Goal: Obtain resource: Download file/media

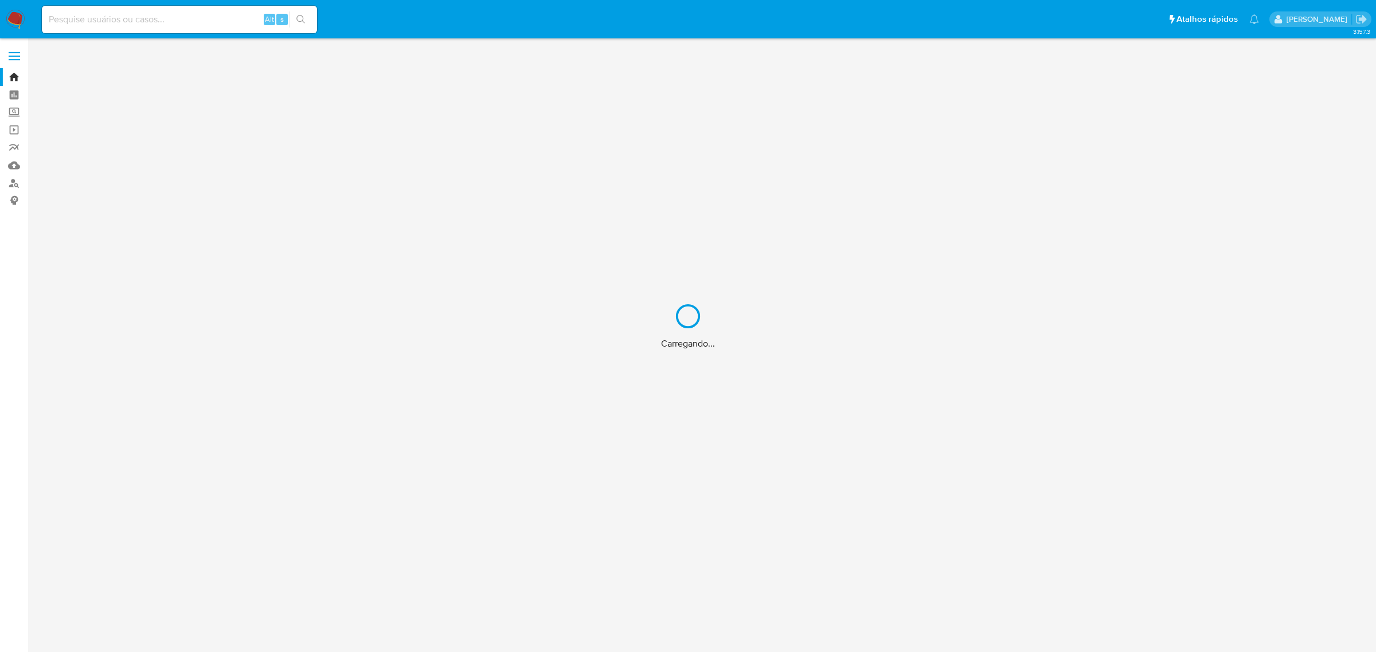
click at [193, 26] on div "Carregando..." at bounding box center [688, 326] width 1376 height 652
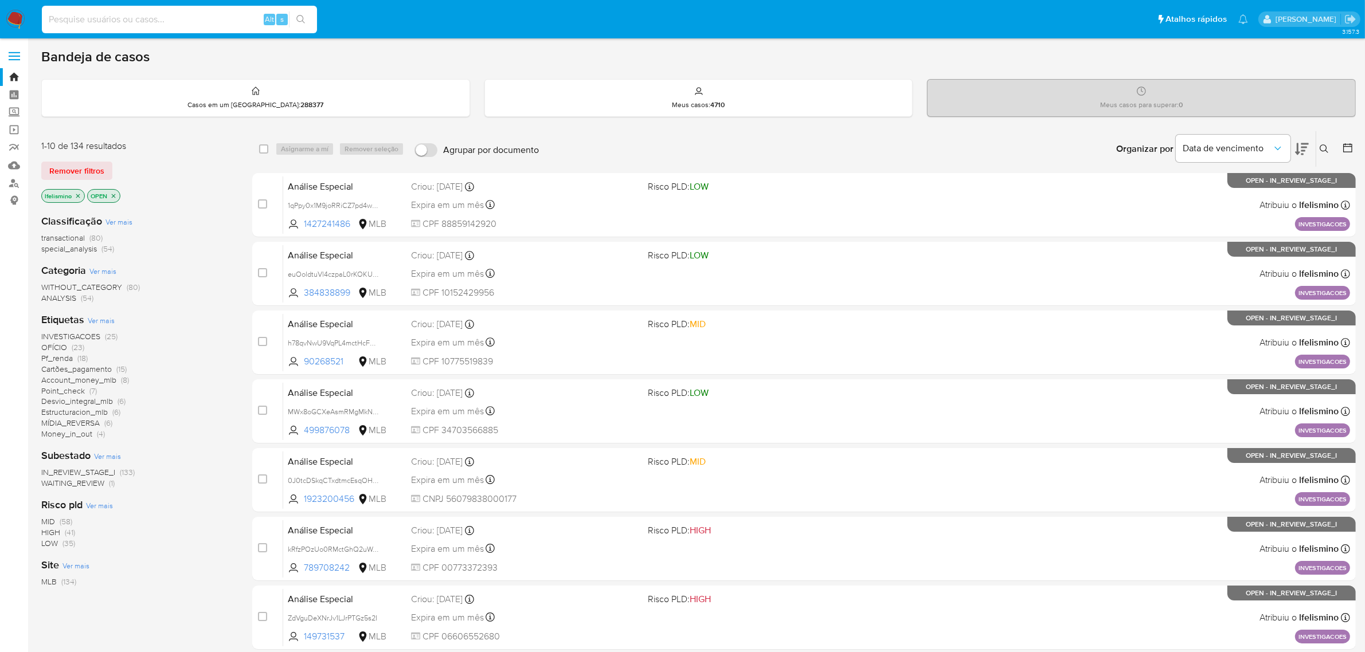
paste input "214262070"
type input "214262070"
click at [312, 21] on button "search-icon" at bounding box center [300, 19] width 23 height 16
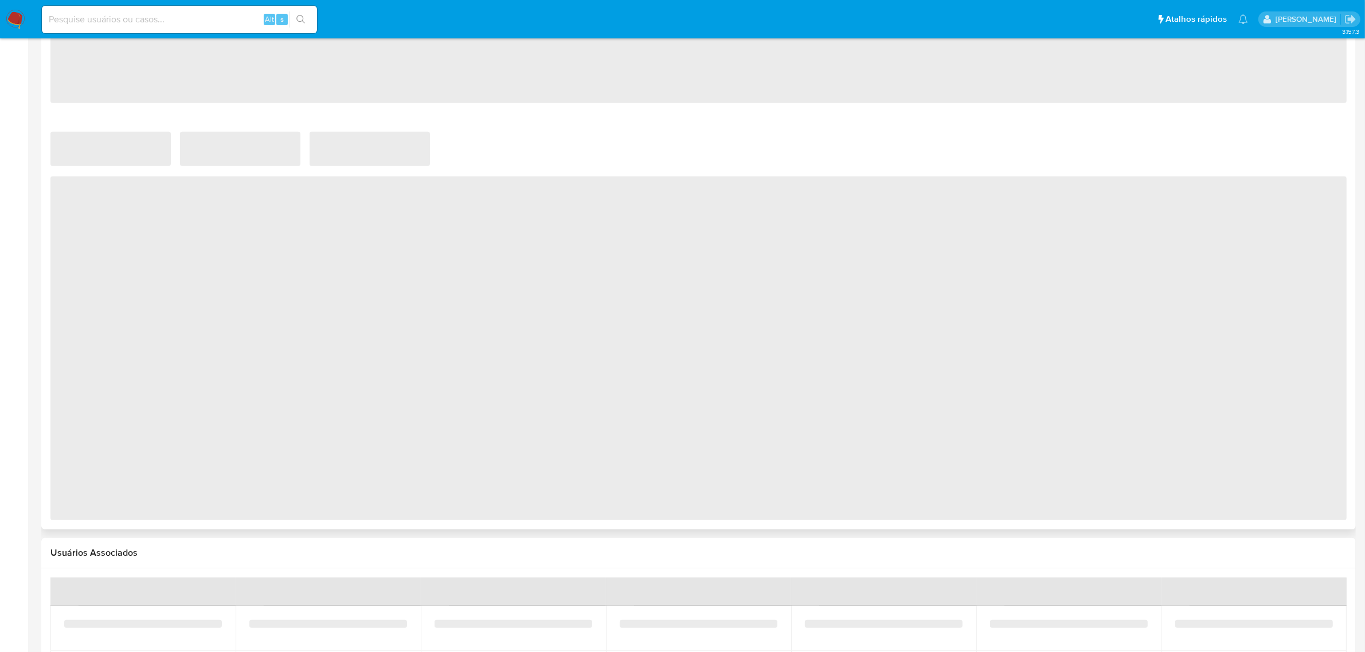
scroll to position [477, 0]
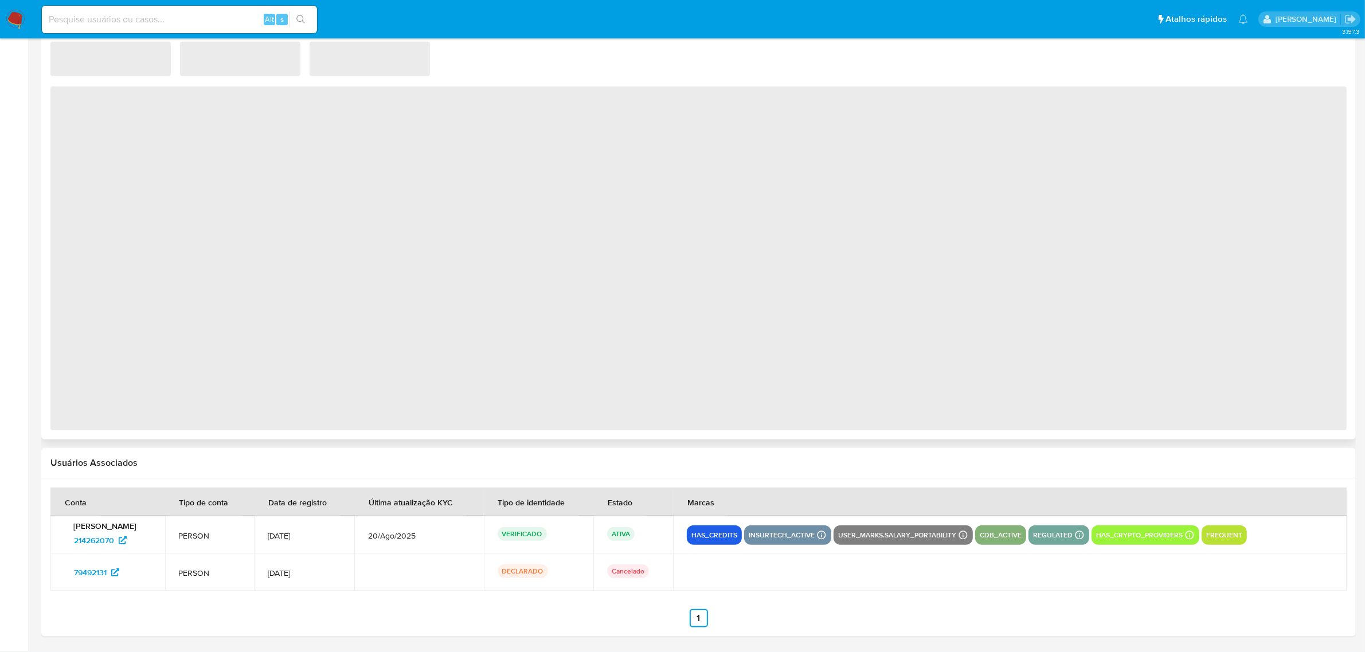
select select "10"
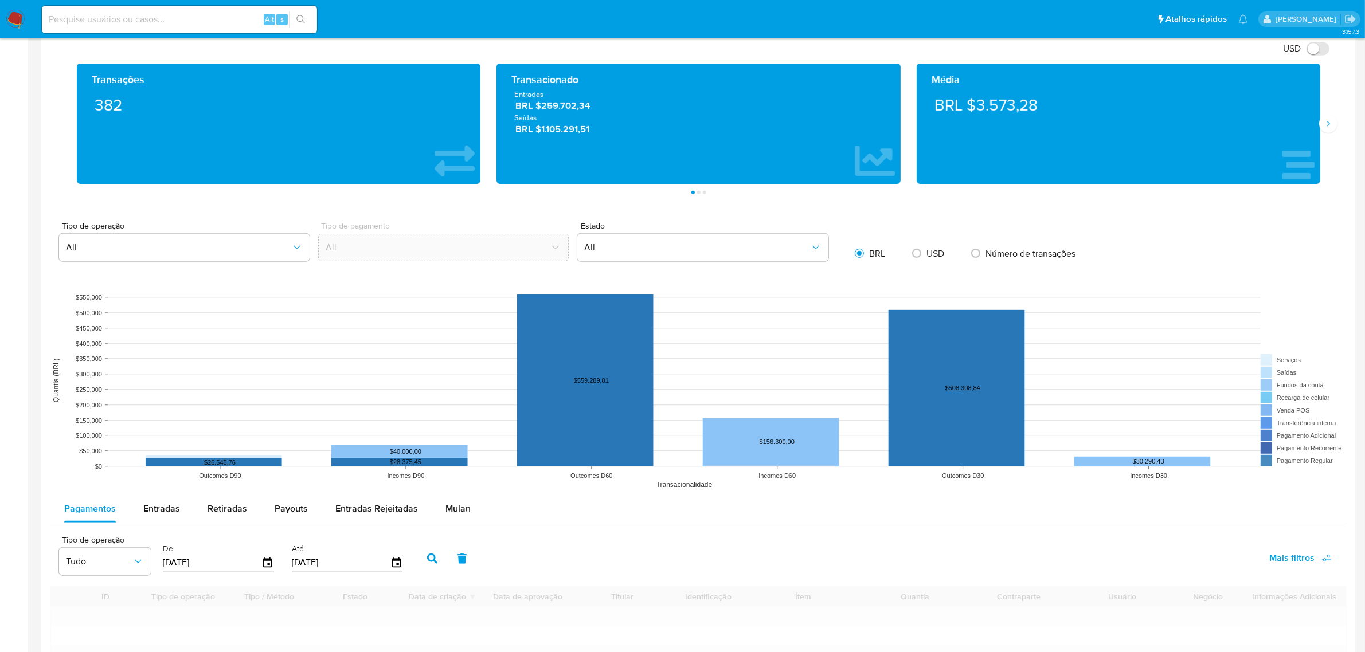
scroll to position [773, 0]
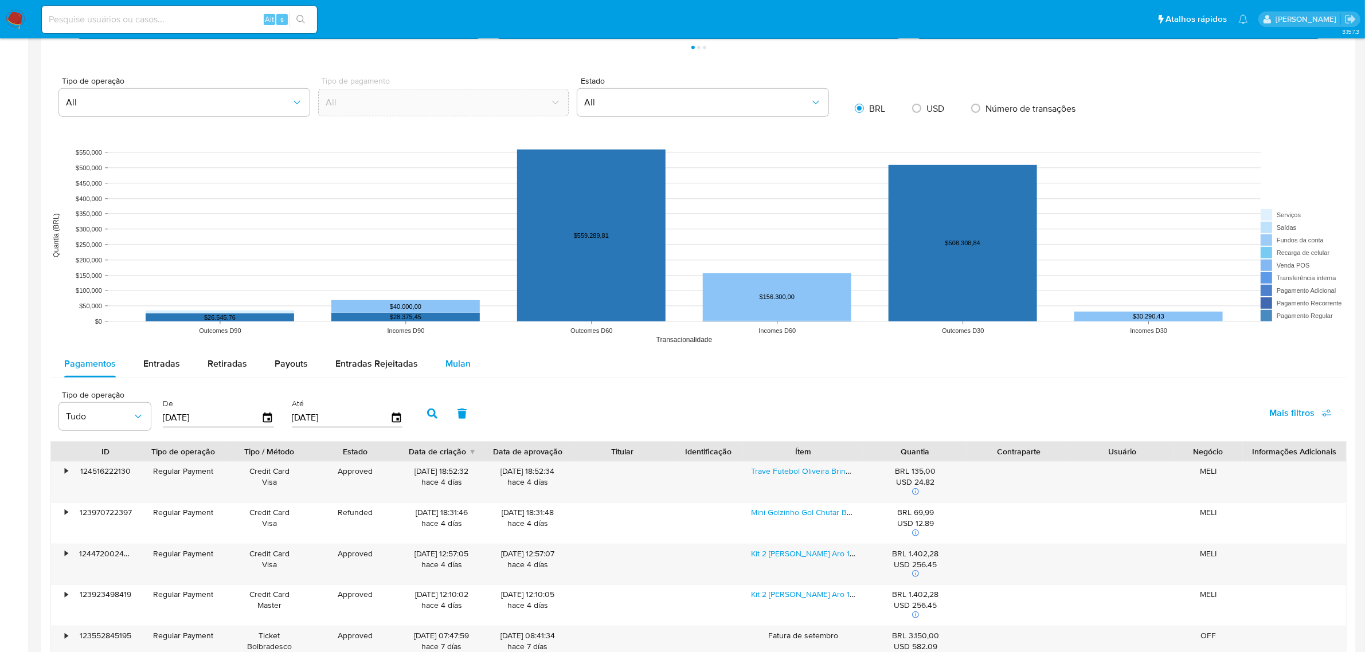
click at [465, 371] on div "Mulan" at bounding box center [457, 364] width 25 height 28
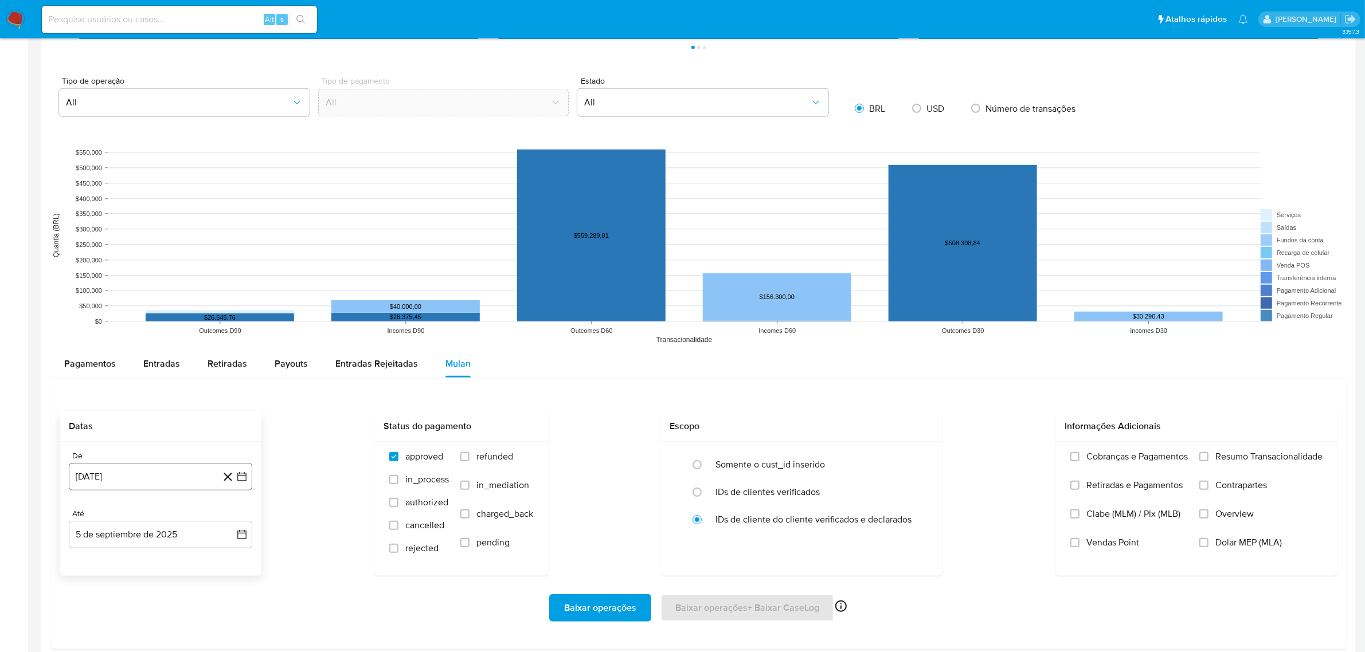
click at [132, 479] on button "5 de agosto de 2024" at bounding box center [160, 477] width 183 height 28
click at [162, 303] on span "agosto 2024" at bounding box center [155, 302] width 52 height 11
click at [225, 287] on icon "Año siguiente" at bounding box center [229, 290] width 14 height 14
click at [107, 399] on span "jul" at bounding box center [109, 395] width 25 height 9
click at [115, 350] on button "1" at bounding box center [114, 345] width 18 height 18
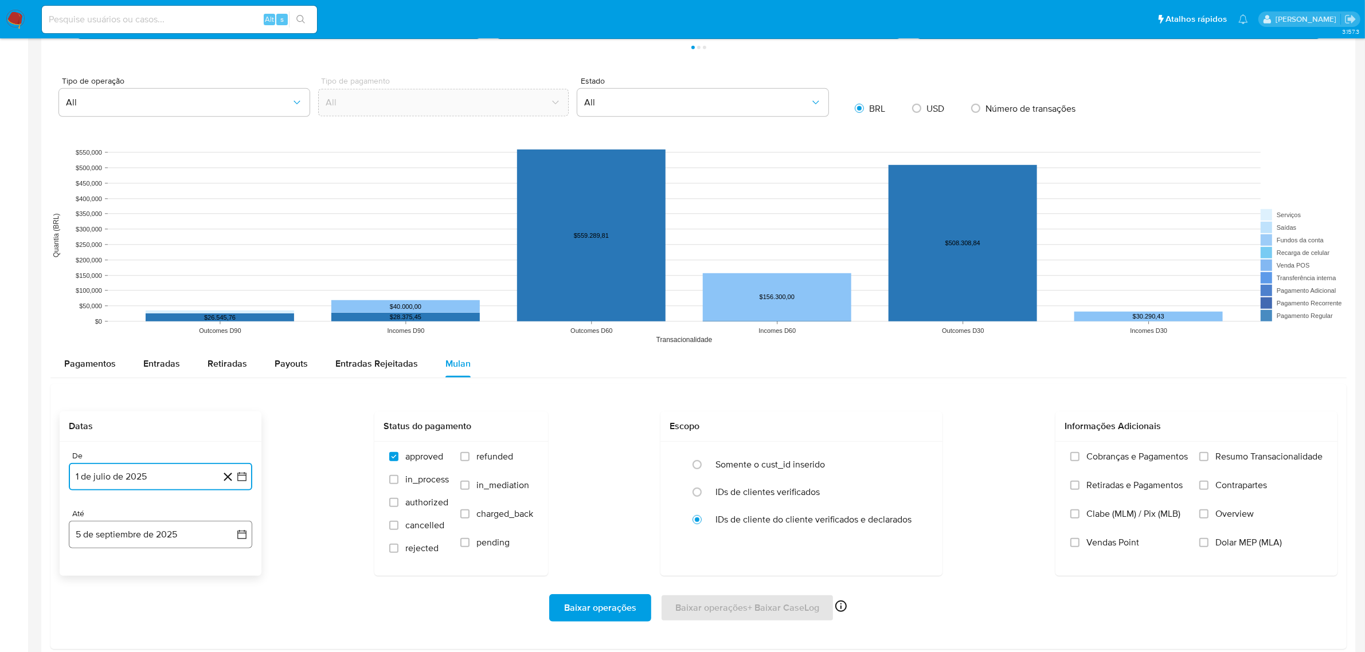
click at [144, 542] on button "5 de septiembre de 2025" at bounding box center [160, 535] width 183 height 28
drag, startPoint x: 84, startPoint y: 363, endPoint x: 95, endPoint y: 374, distance: 15.4
click at [85, 362] on icon "Mes anterior" at bounding box center [90, 361] width 14 height 14
click at [162, 495] on button "28" at bounding box center [160, 494] width 18 height 18
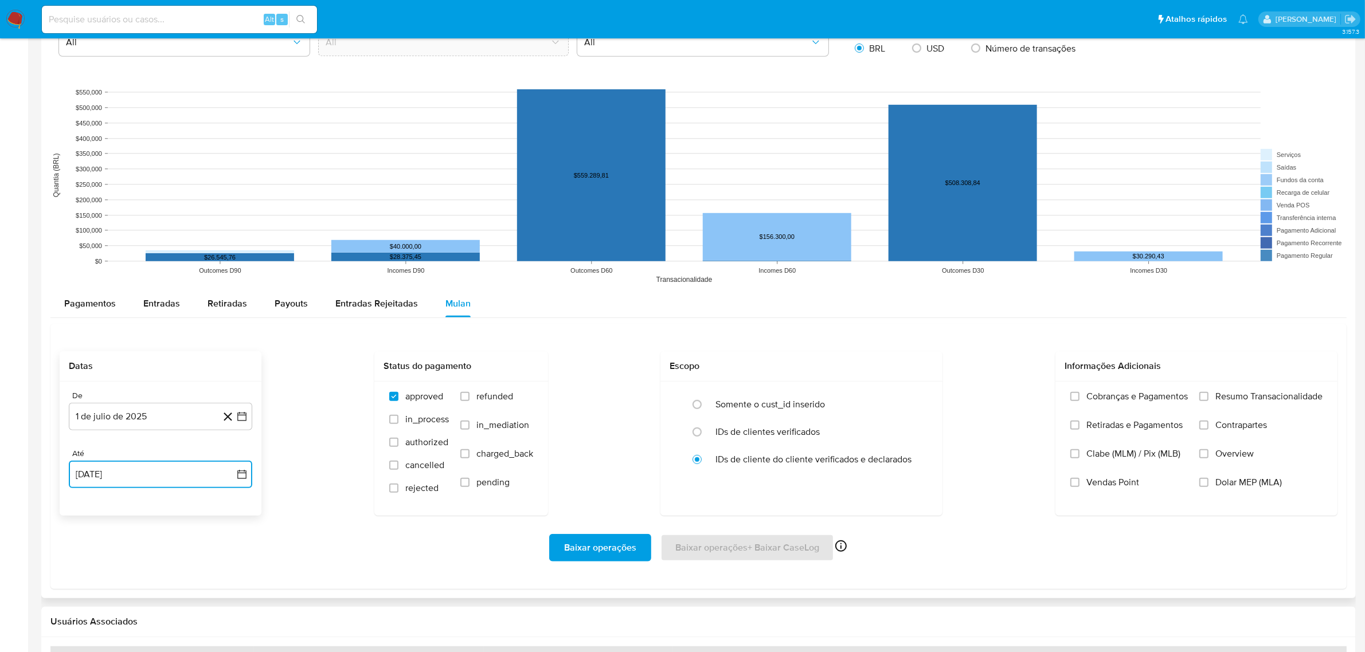
scroll to position [916, 0]
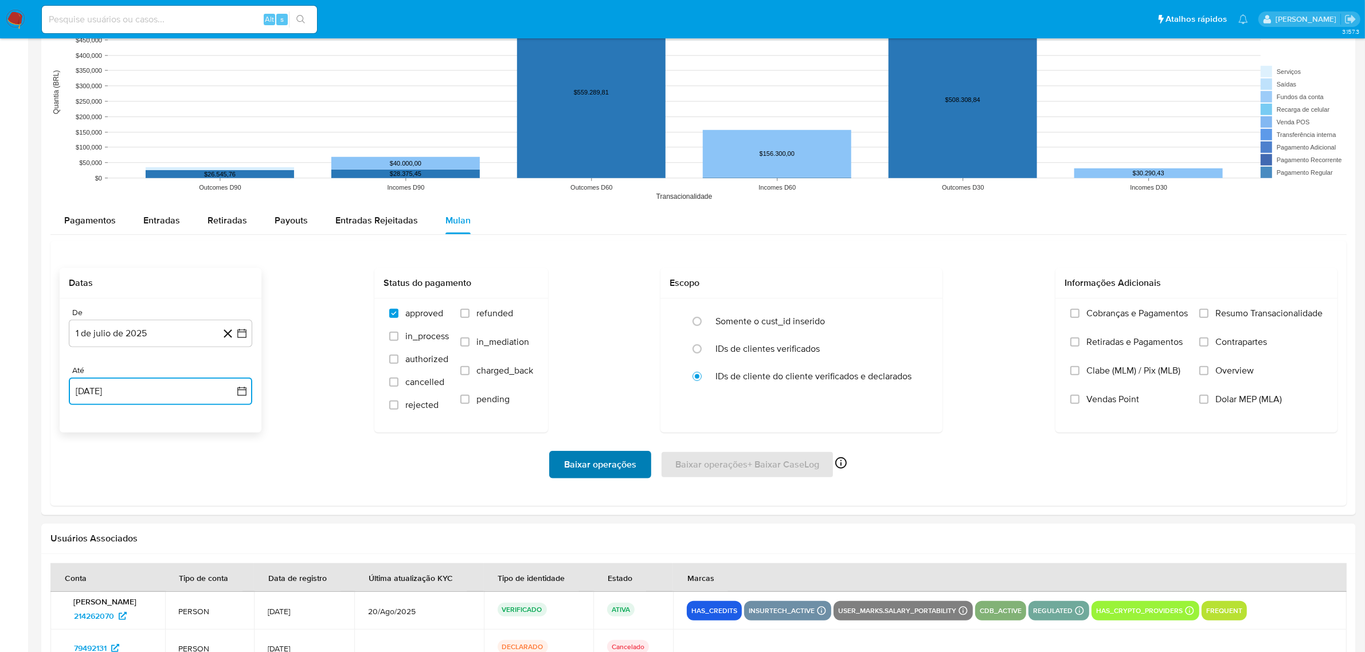
click at [590, 471] on span "Baixar operações" at bounding box center [600, 464] width 72 height 25
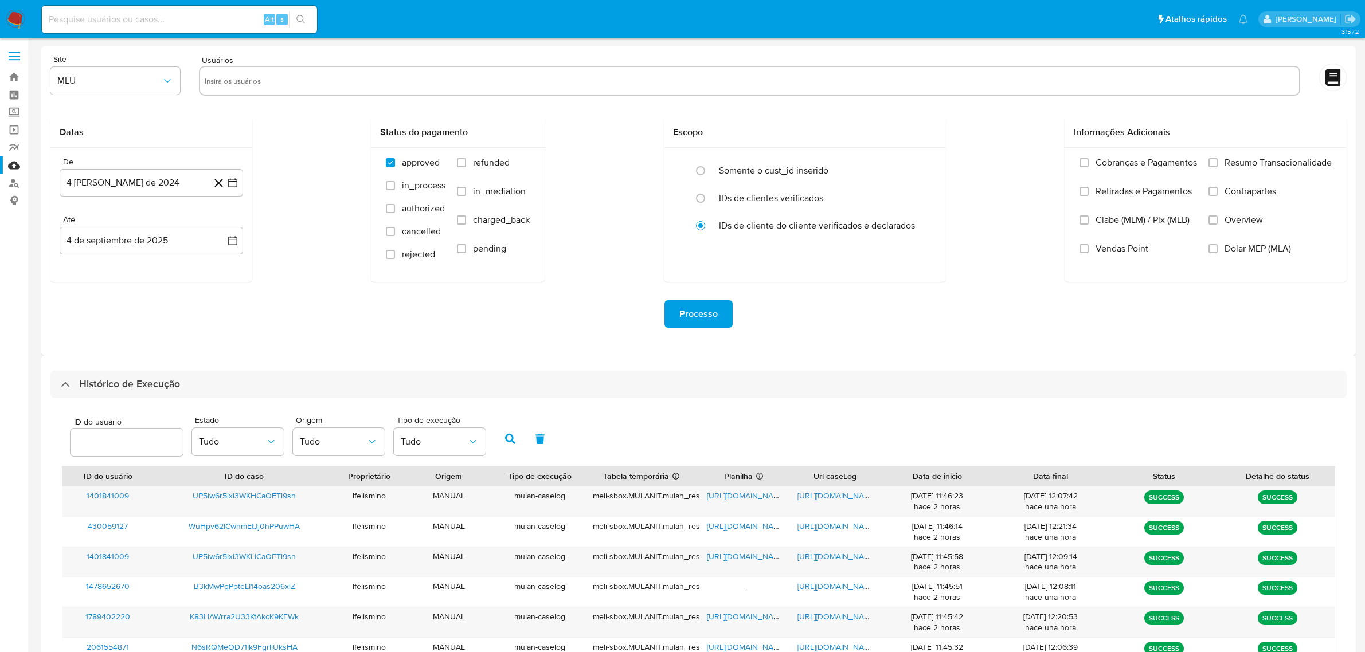
select select "10"
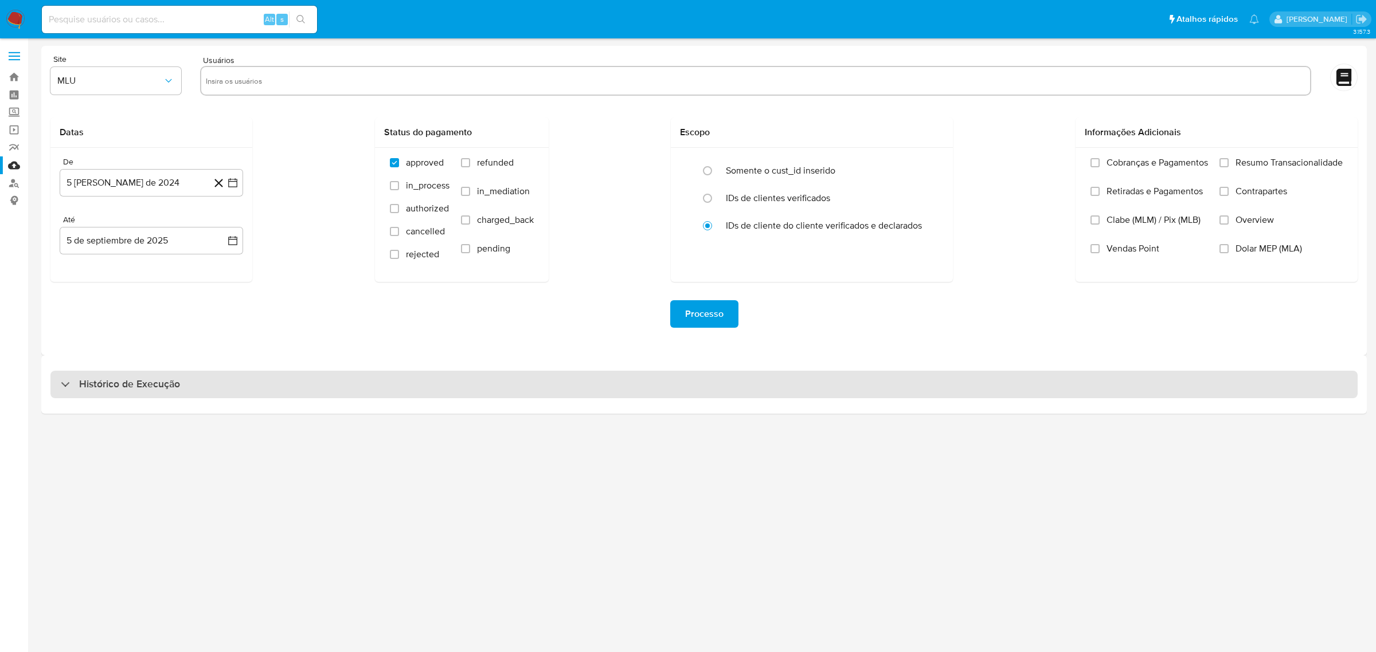
click at [680, 382] on div "Histórico de Execução" at bounding box center [703, 385] width 1307 height 28
select select "10"
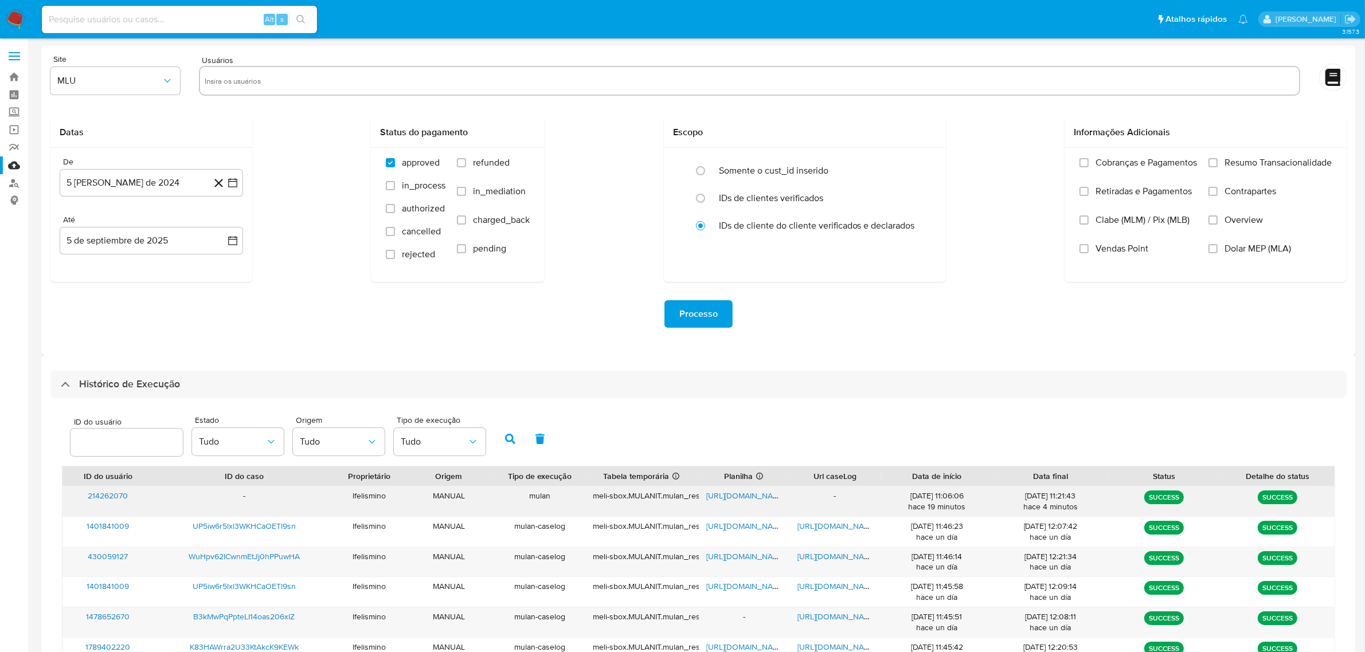
click at [744, 495] on span "https://docs.google.com/spreadsheets/d/1V3vQg7ZeKOqJ0oMH5JH_4YtPeaKT_ATl9-g7w44…" at bounding box center [746, 495] width 79 height 11
